Goal: Find specific page/section: Find specific page/section

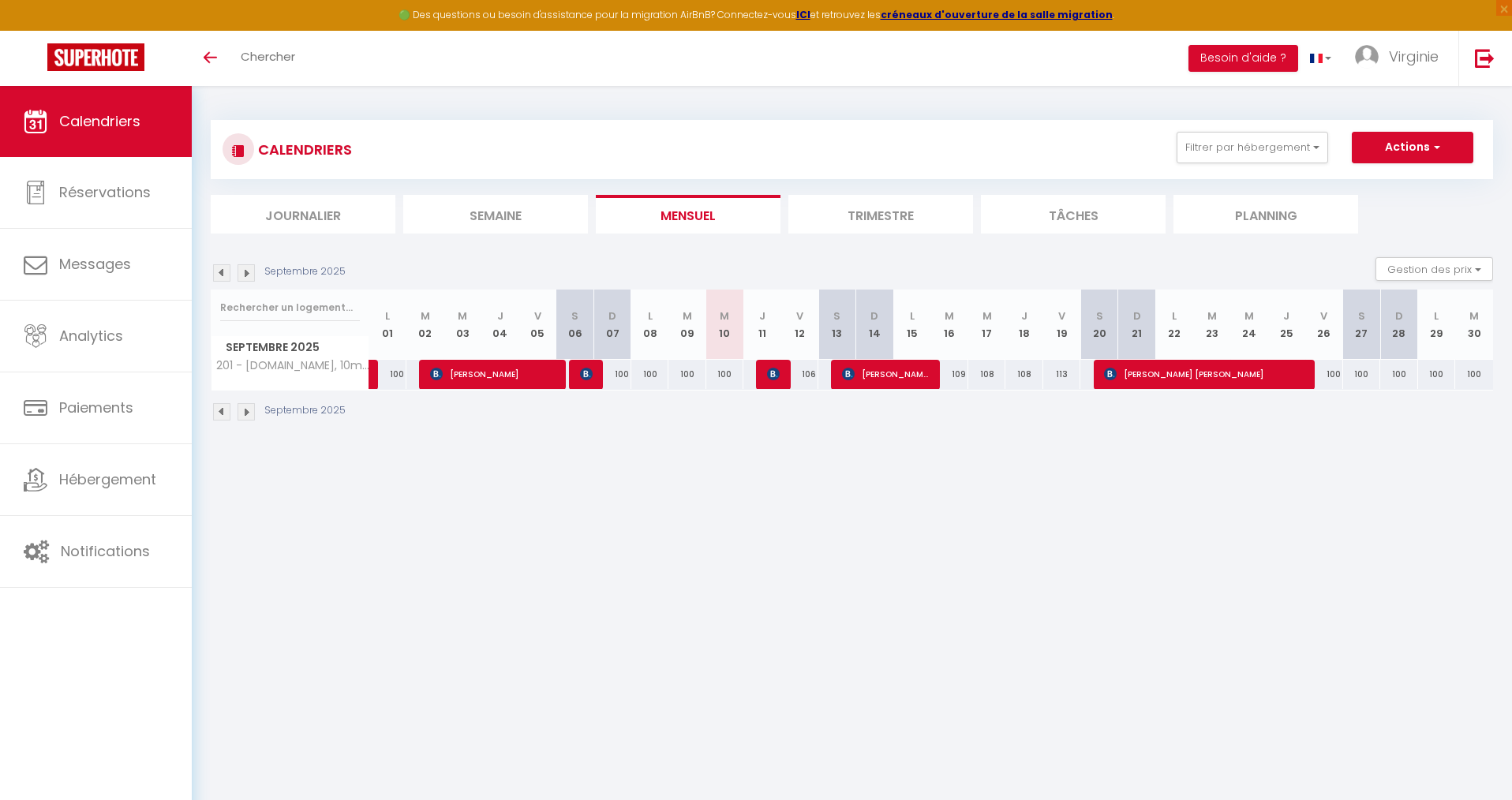
click at [221, 276] on img at bounding box center [221, 272] width 17 height 17
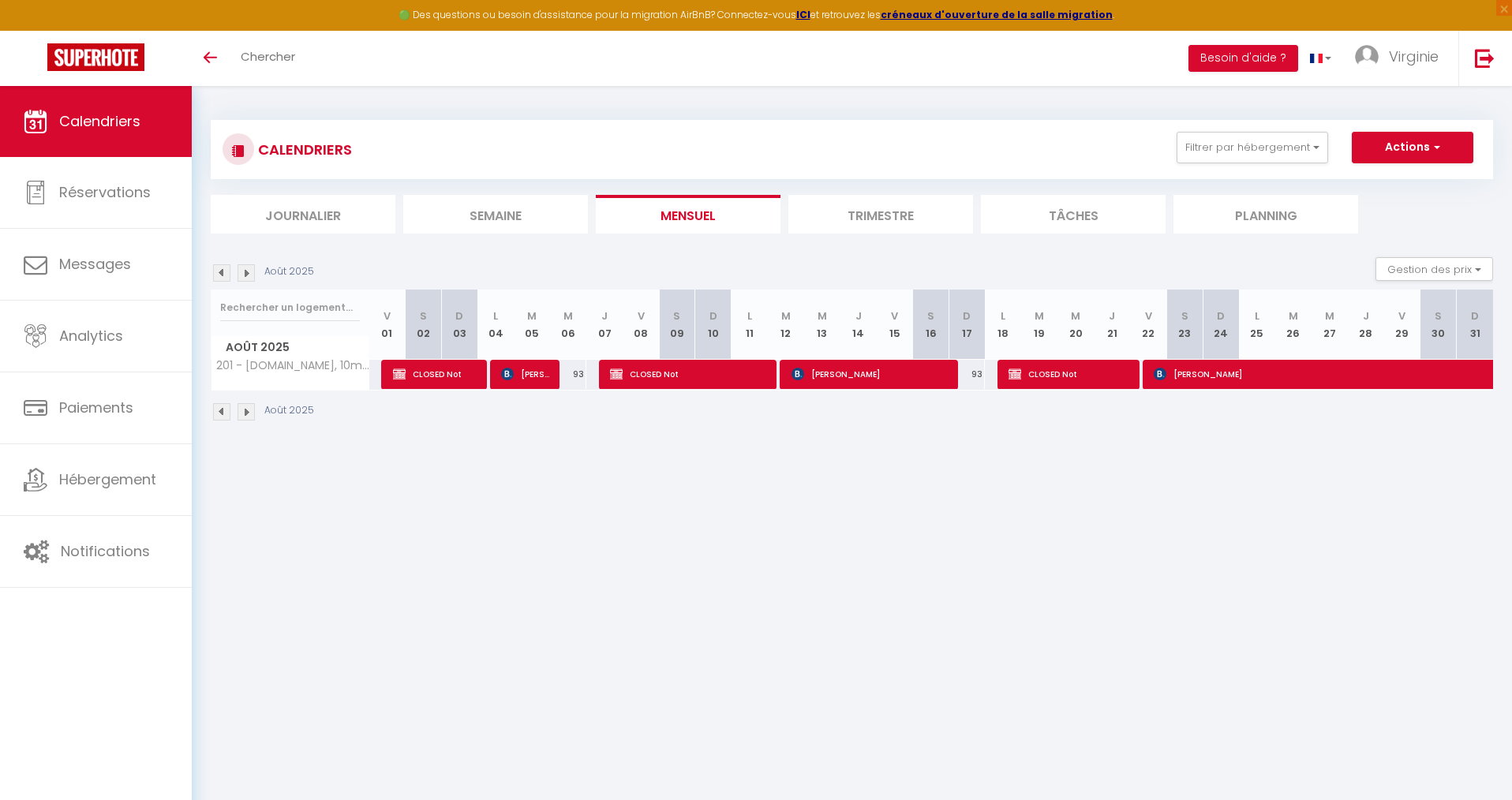
click at [220, 276] on img at bounding box center [221, 272] width 17 height 17
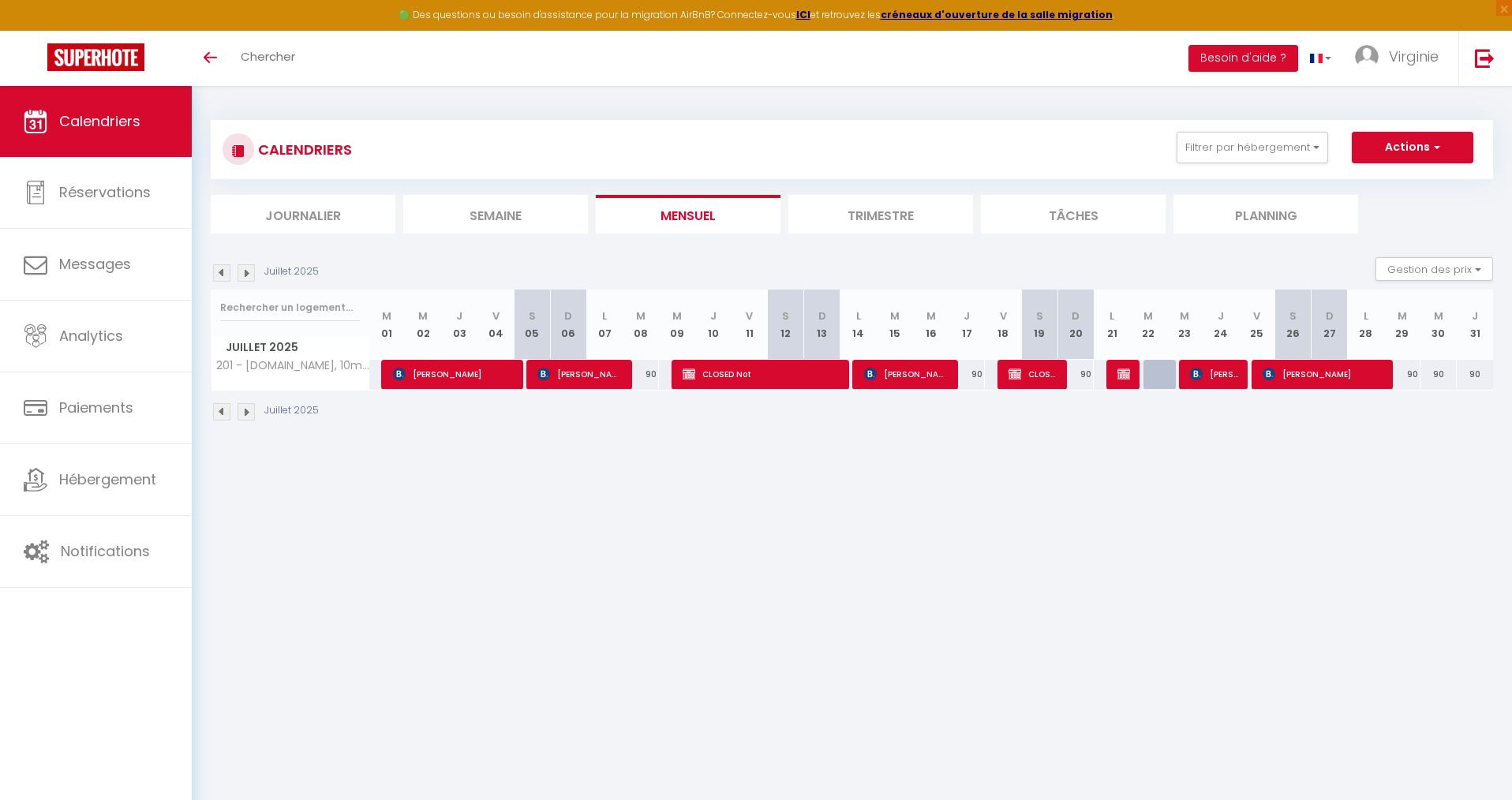
click at [220, 276] on img at bounding box center [221, 272] width 17 height 17
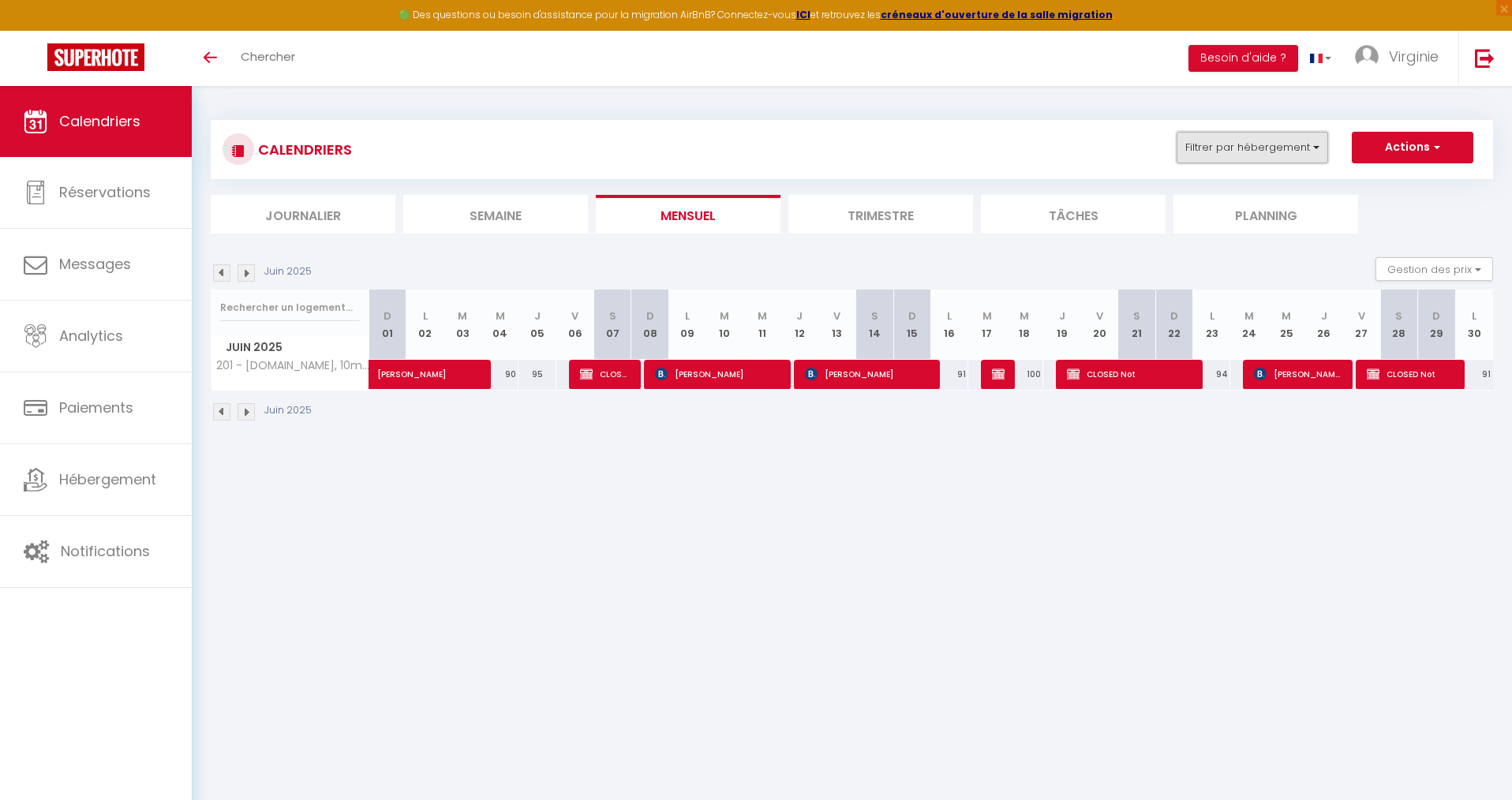
click at [1300, 148] on button "Filtrer par hébergement" at bounding box center [1252, 147] width 151 height 32
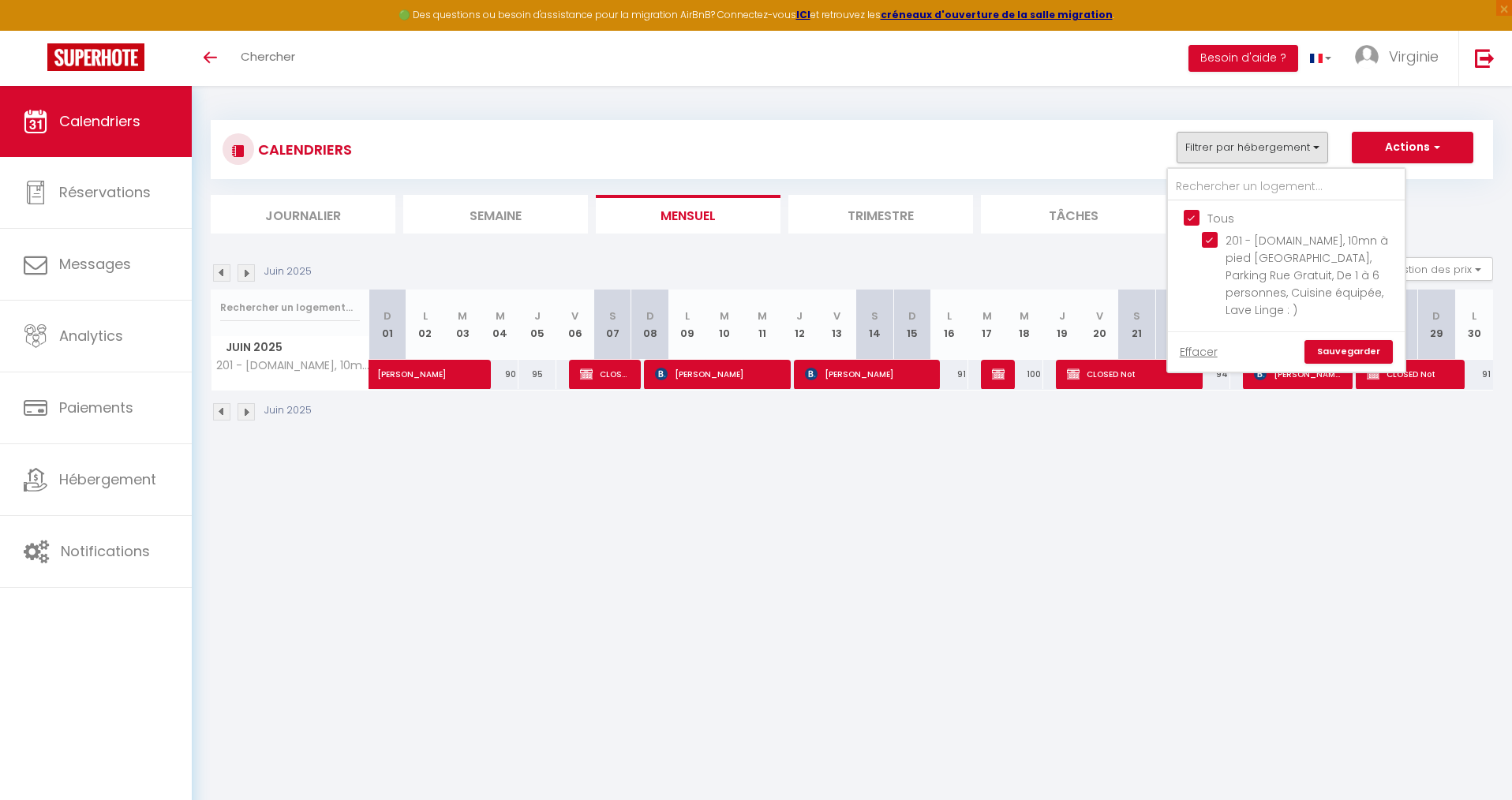
click at [1194, 217] on input "Tous" at bounding box center [1302, 217] width 236 height 16
checkbox input "false"
click at [1352, 340] on link "Sauvegarder" at bounding box center [1349, 352] width 88 height 24
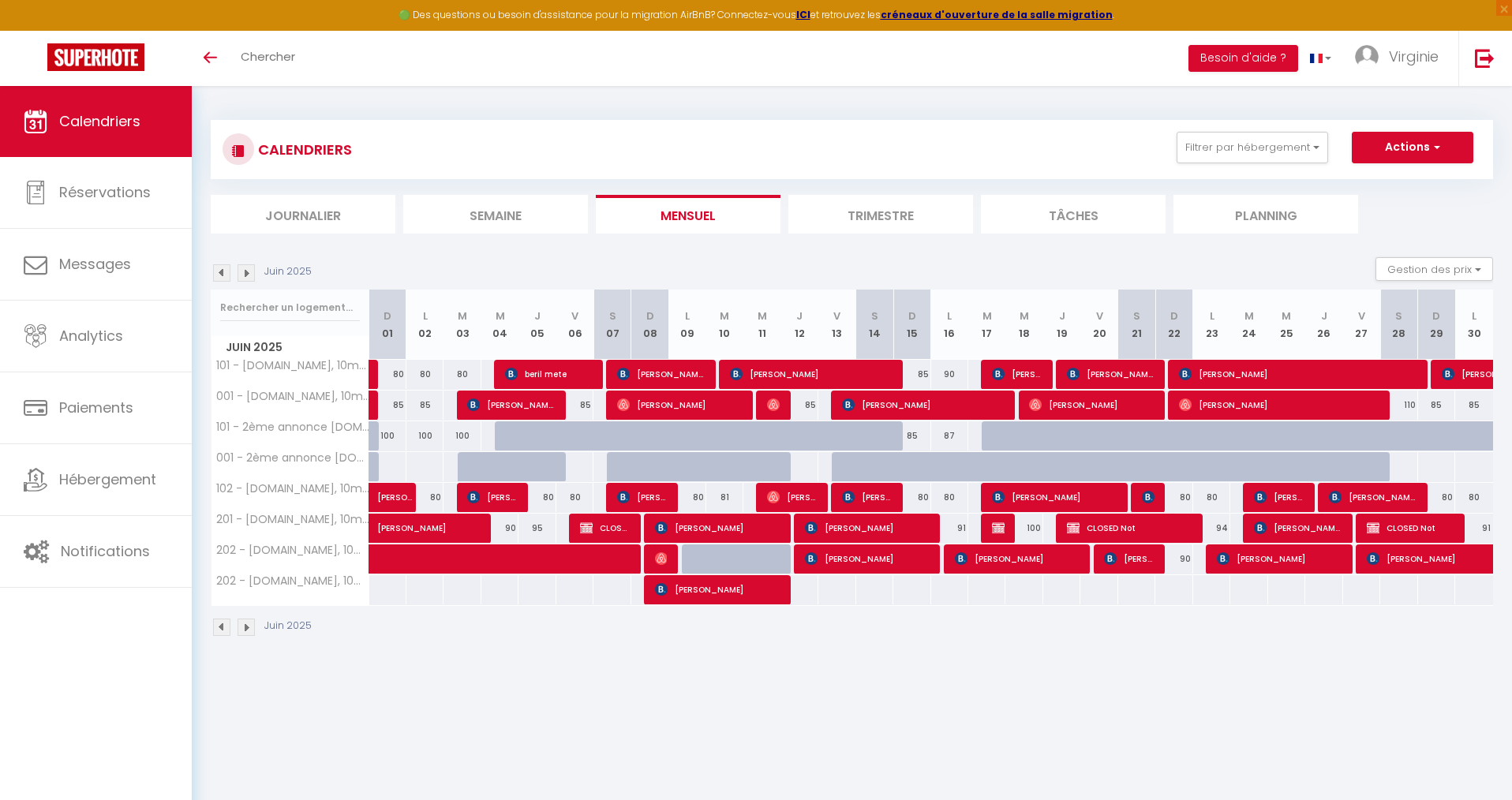
click at [247, 273] on img at bounding box center [245, 272] width 17 height 17
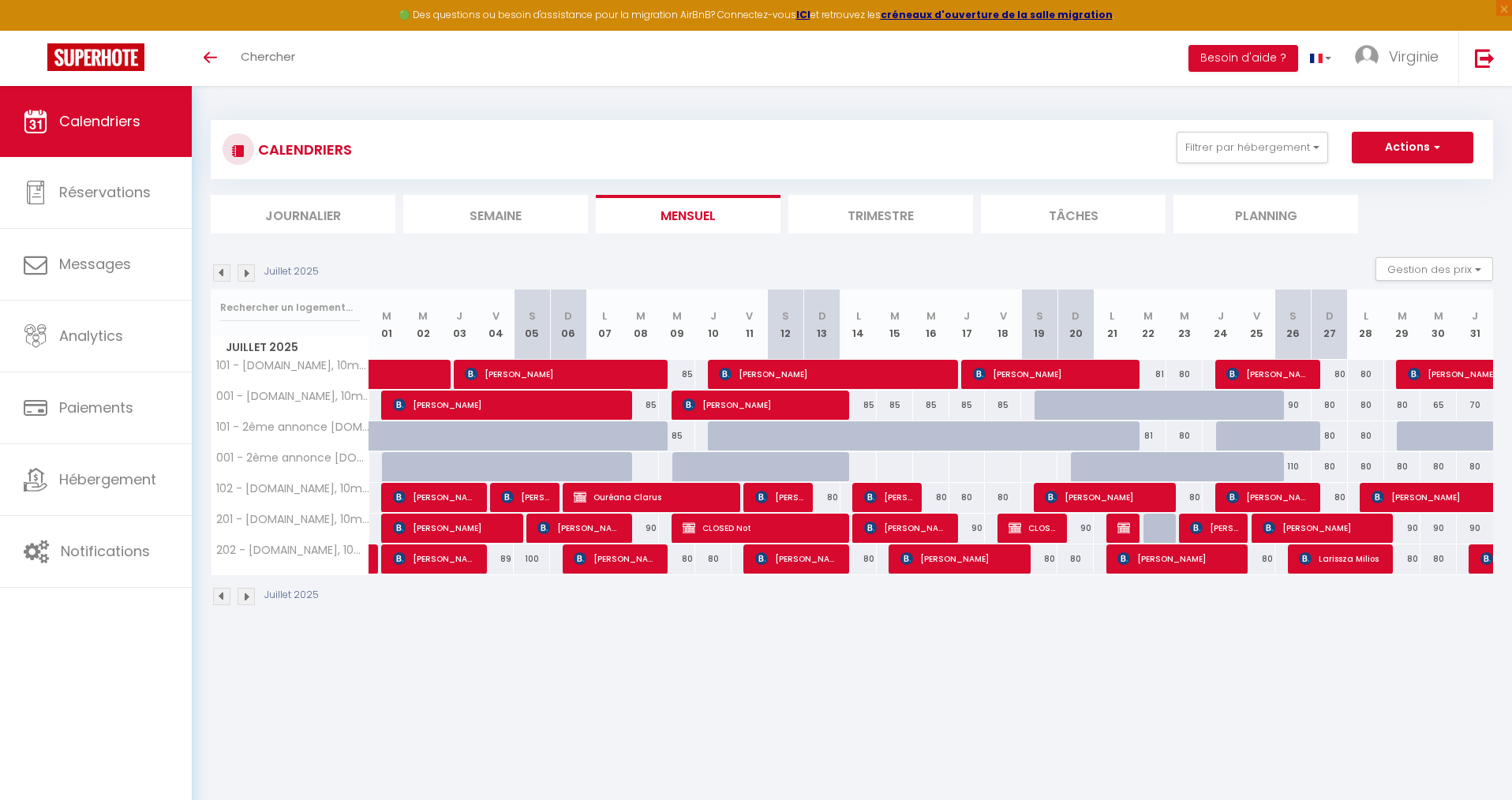
click at [247, 273] on img at bounding box center [245, 272] width 17 height 17
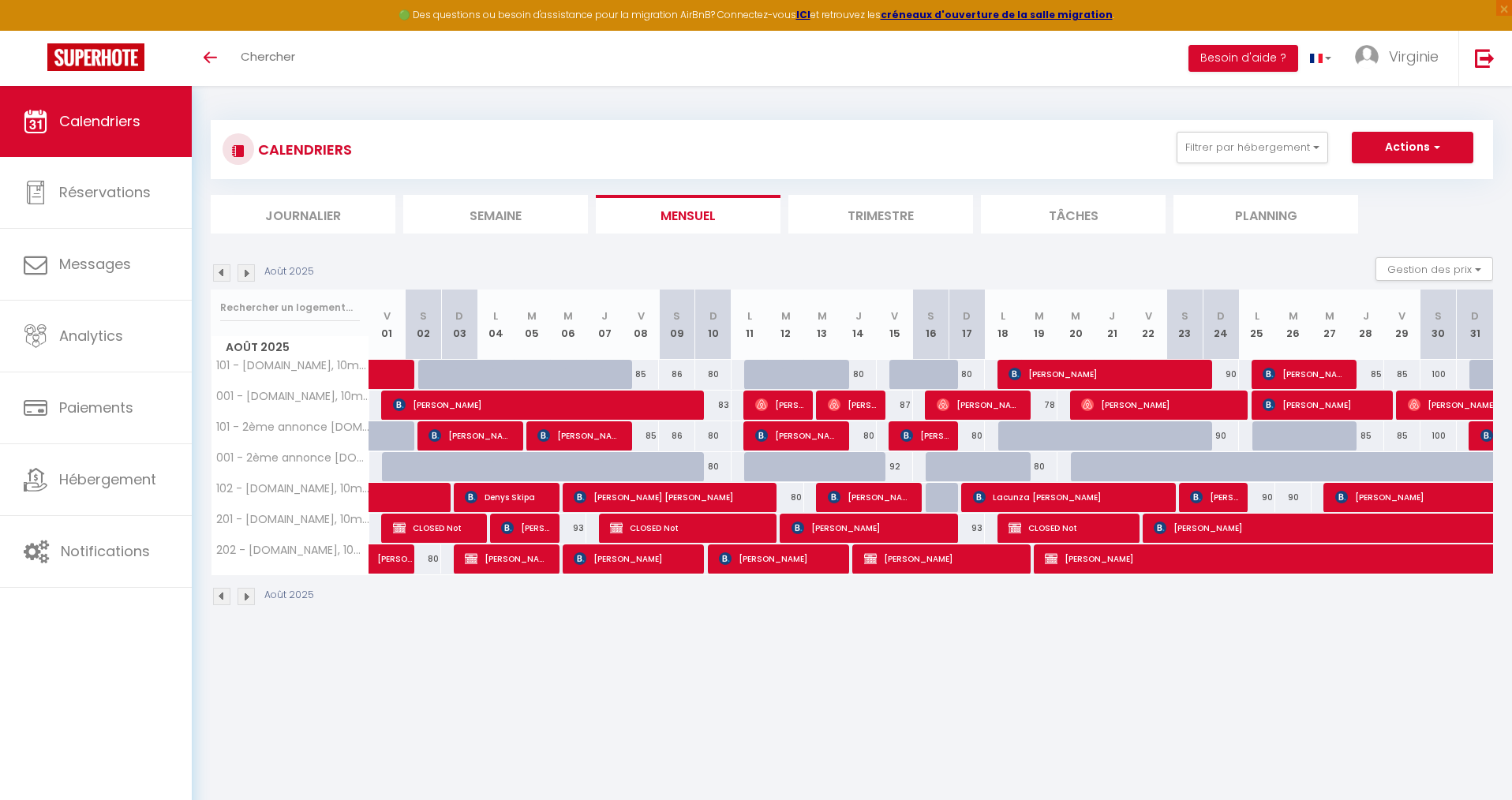
click at [248, 273] on img at bounding box center [245, 272] width 17 height 17
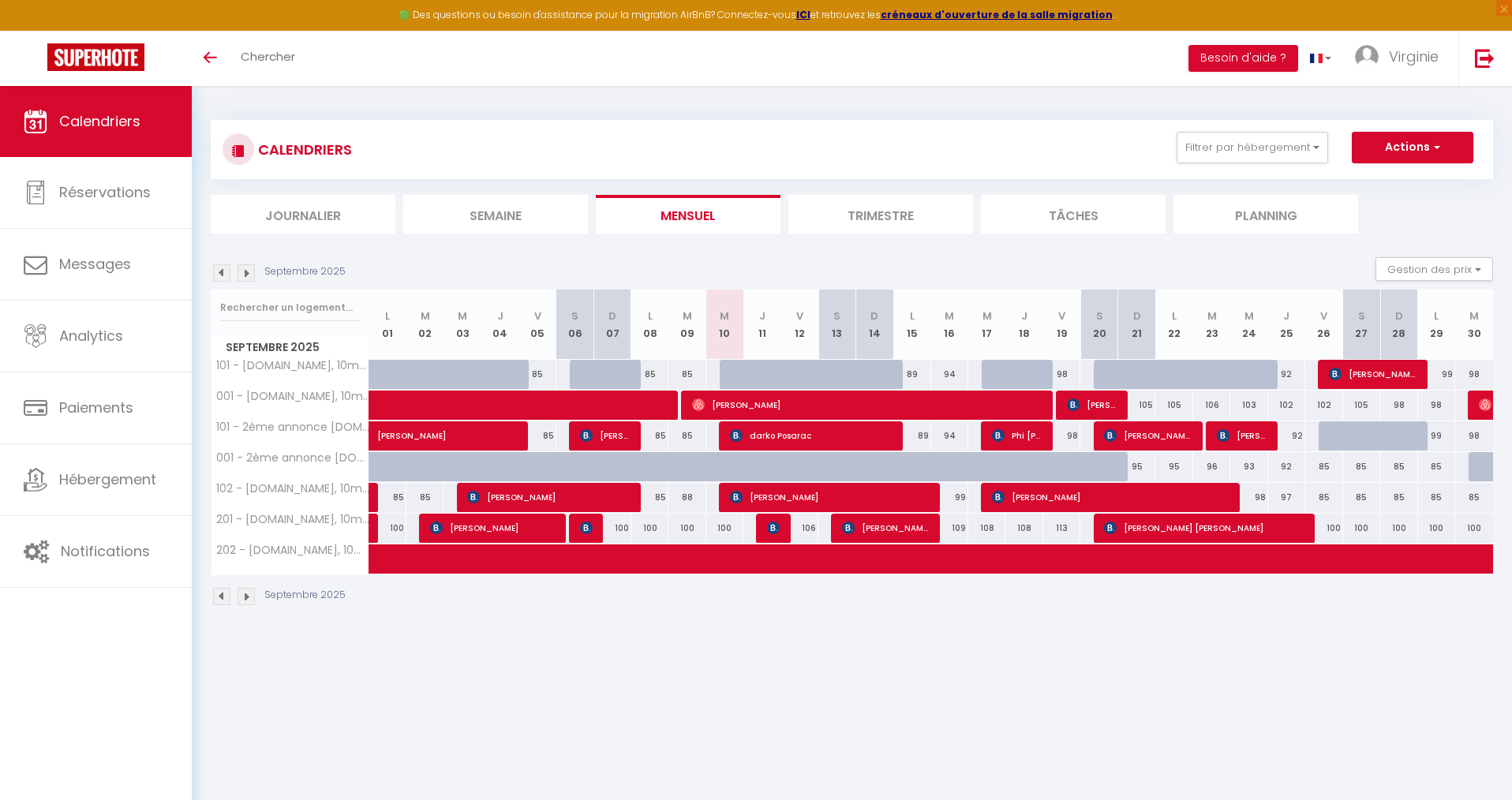
click at [220, 272] on img at bounding box center [221, 272] width 17 height 17
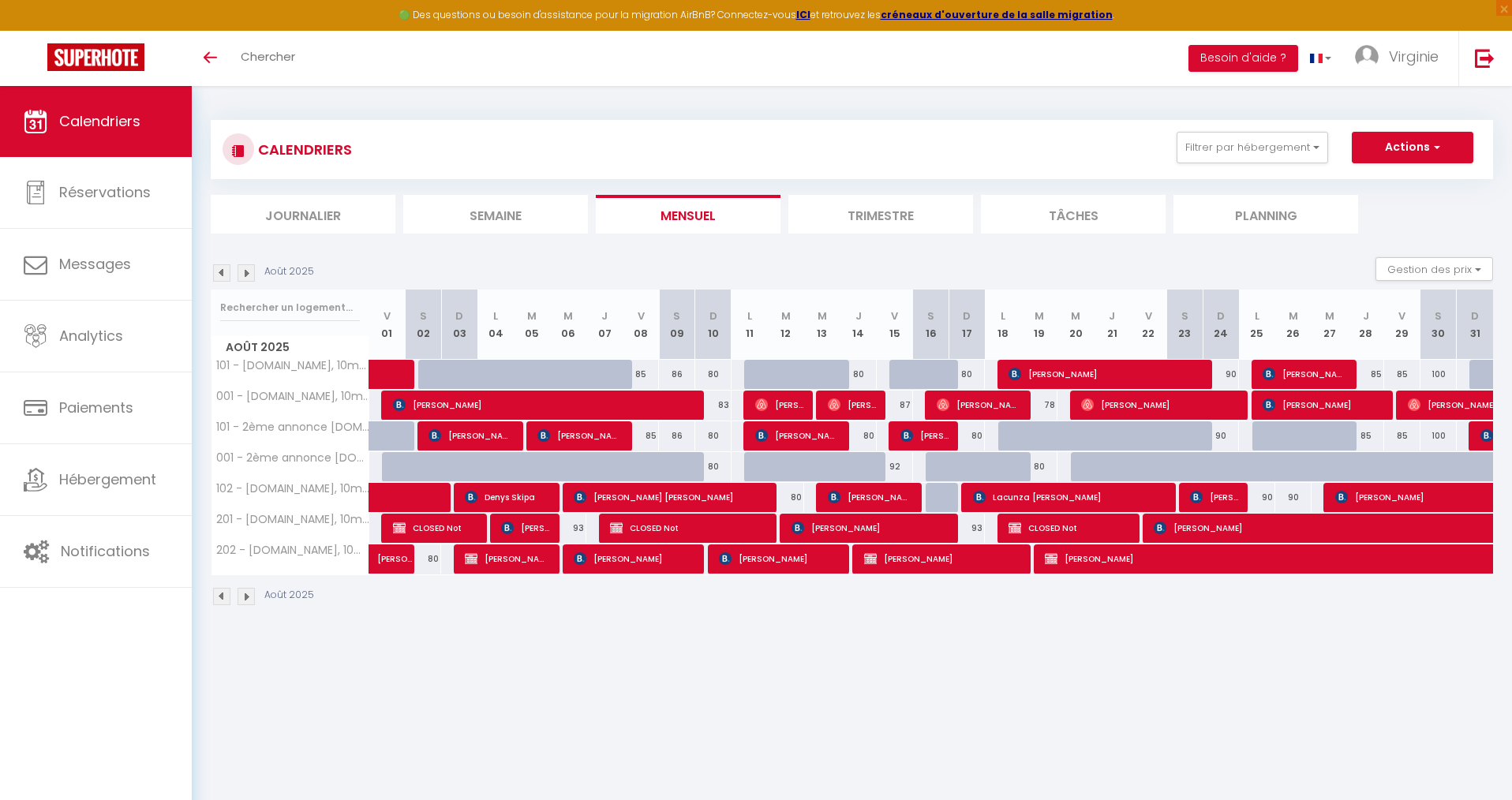
click at [221, 272] on img at bounding box center [221, 272] width 17 height 17
